Goal: Use online tool/utility: Utilize a website feature to perform a specific function

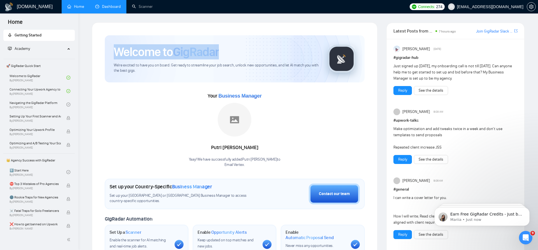
click at [118, 8] on link "Dashboard" at bounding box center [108, 6] width 26 height 5
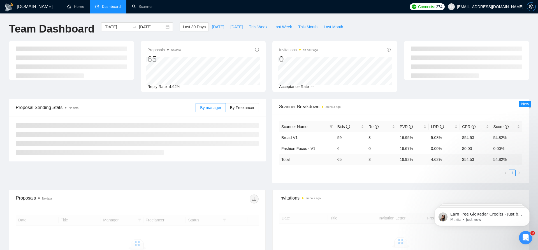
click at [530, 6] on icon "setting" at bounding box center [531, 6] width 4 height 4
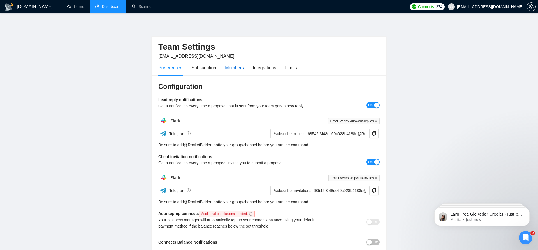
click at [242, 67] on div "Members" at bounding box center [234, 67] width 19 height 7
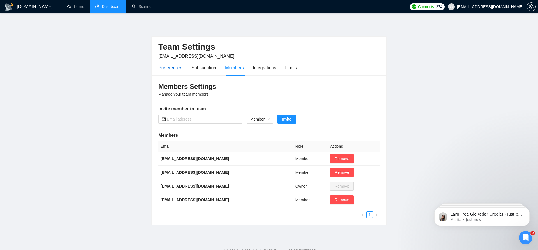
click at [176, 67] on div "Preferences" at bounding box center [170, 67] width 24 height 7
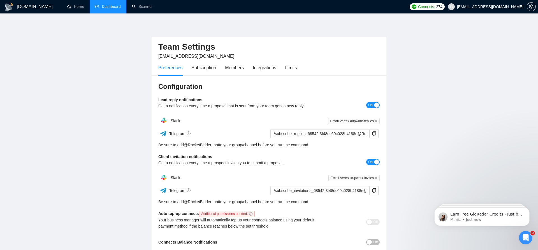
click at [117, 8] on link "Dashboard" at bounding box center [108, 6] width 26 height 5
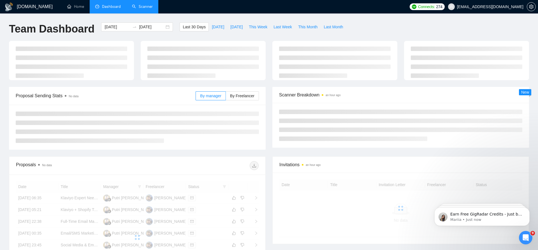
click at [141, 7] on link "Scanner" at bounding box center [142, 6] width 21 height 5
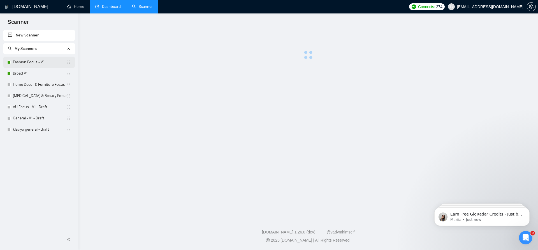
click at [44, 64] on link "Fashion Focus - V1" at bounding box center [40, 62] width 54 height 11
click at [38, 72] on link "Broad V1" at bounding box center [40, 73] width 54 height 11
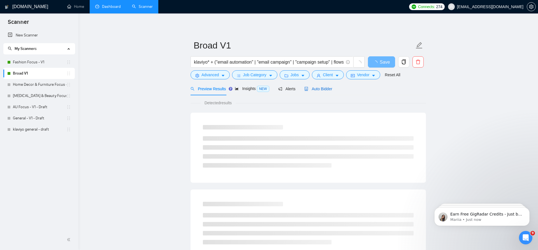
click at [324, 91] on span "Auto Bidder" at bounding box center [318, 89] width 28 height 4
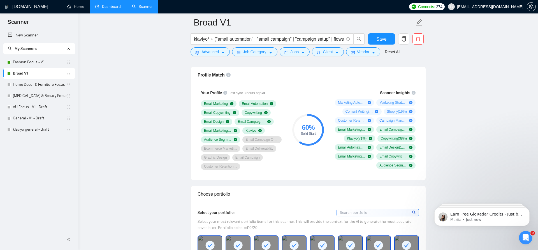
scroll to position [352, 0]
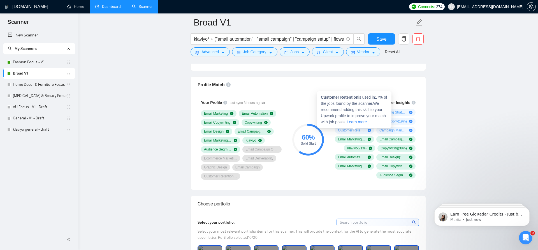
click at [370, 130] on icon "plus-circle" at bounding box center [369, 130] width 3 height 3
drag, startPoint x: 366, startPoint y: 99, endPoint x: 380, endPoint y: 112, distance: 19.0
click at [380, 112] on div "Customer Retention is used in 17 % of the jobs found by the scanner. We recomme…" at bounding box center [354, 109] width 75 height 36
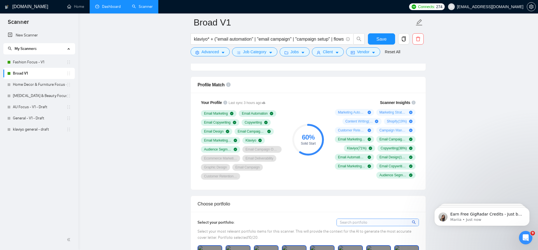
drag, startPoint x: 444, startPoint y: 115, endPoint x: 429, endPoint y: 118, distance: 14.8
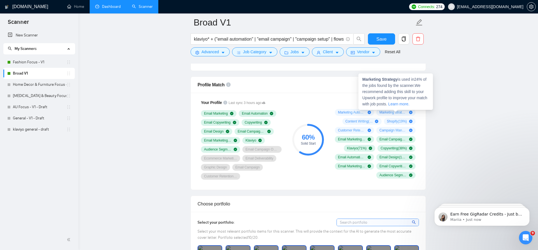
click at [390, 110] on span "Marketing Strategy ( 24 %)" at bounding box center [392, 112] width 27 height 4
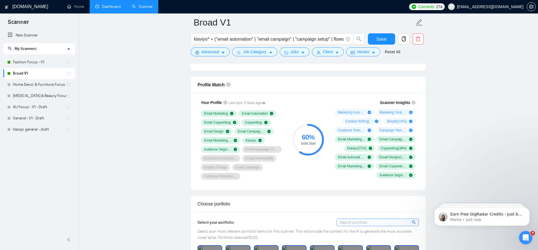
click at [363, 123] on div "Content Writing ( 23 %)" at bounding box center [361, 121] width 39 height 7
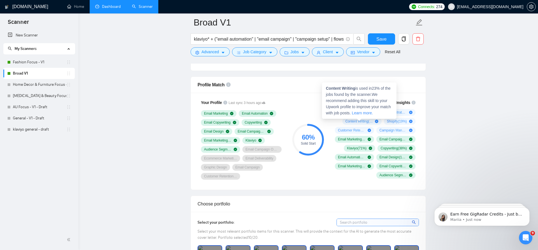
click at [310, 121] on div "60 % Solid Start" at bounding box center [309, 139] width 38 height 87
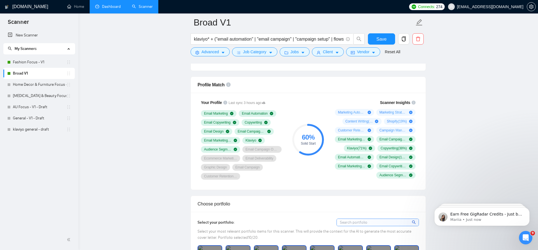
drag, startPoint x: 298, startPoint y: 169, endPoint x: 315, endPoint y: 167, distance: 17.2
click at [299, 169] on div "60 % Solid Start" at bounding box center [309, 139] width 38 height 87
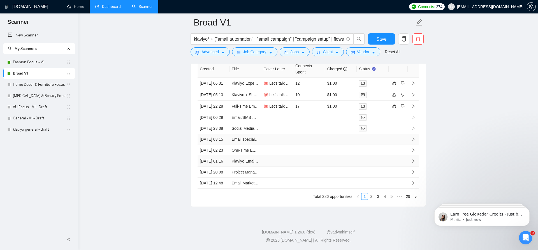
scroll to position [1481, 0]
click at [372, 200] on link "2" at bounding box center [371, 196] width 6 height 6
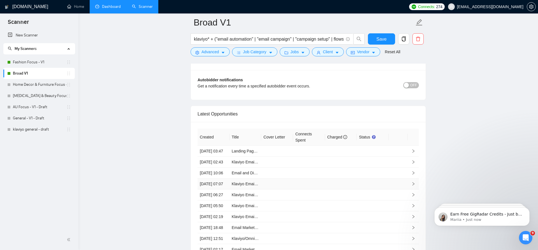
scroll to position [1395, 0]
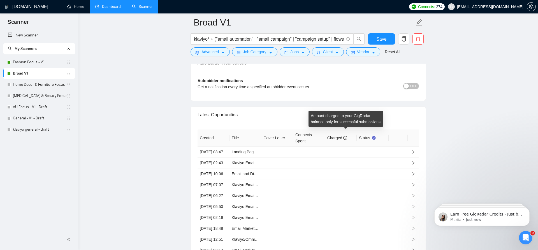
click at [347, 138] on icon "info-circle" at bounding box center [345, 138] width 4 height 4
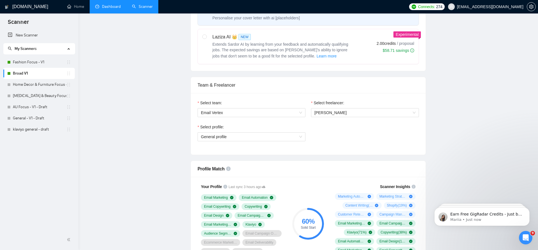
scroll to position [0, 0]
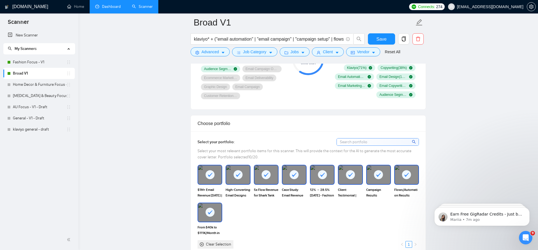
scroll to position [404, 0]
